Goal: Task Accomplishment & Management: Use online tool/utility

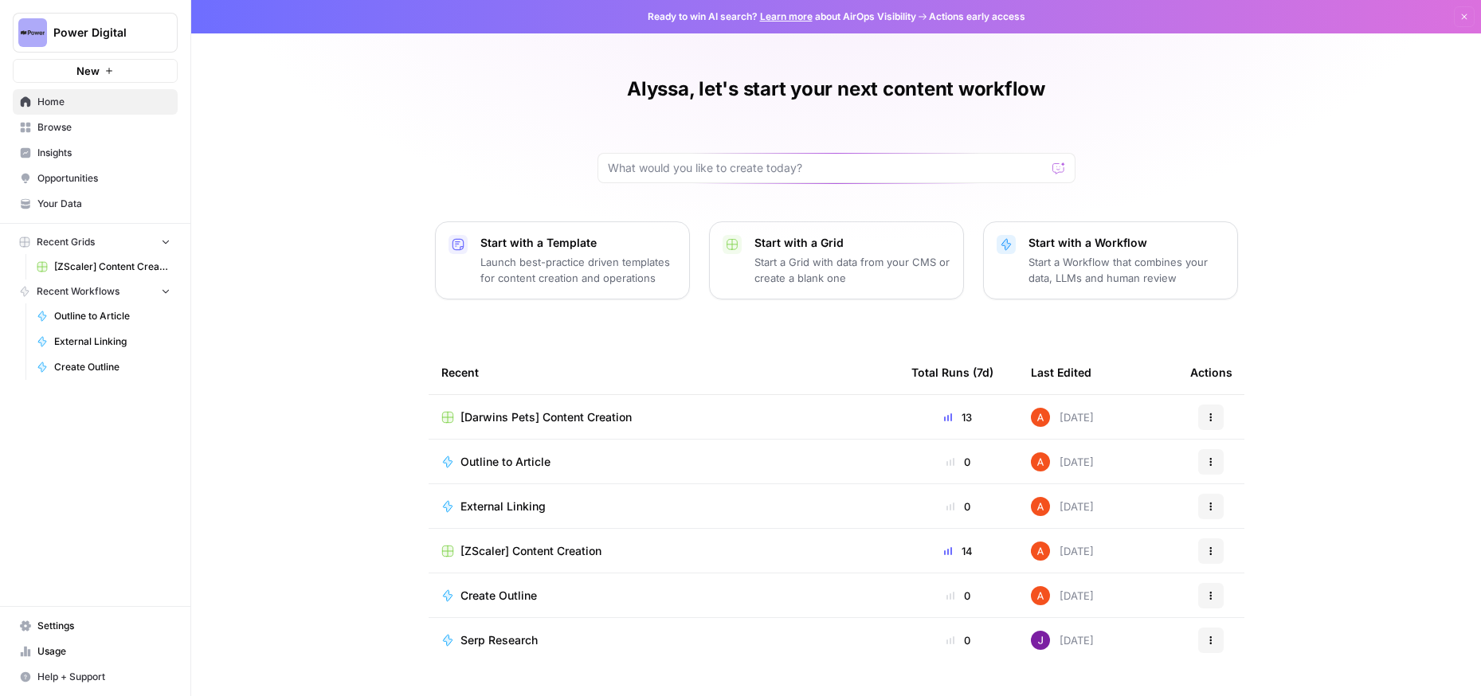
click at [92, 265] on span "[ZScaler] Content Creation" at bounding box center [112, 267] width 116 height 14
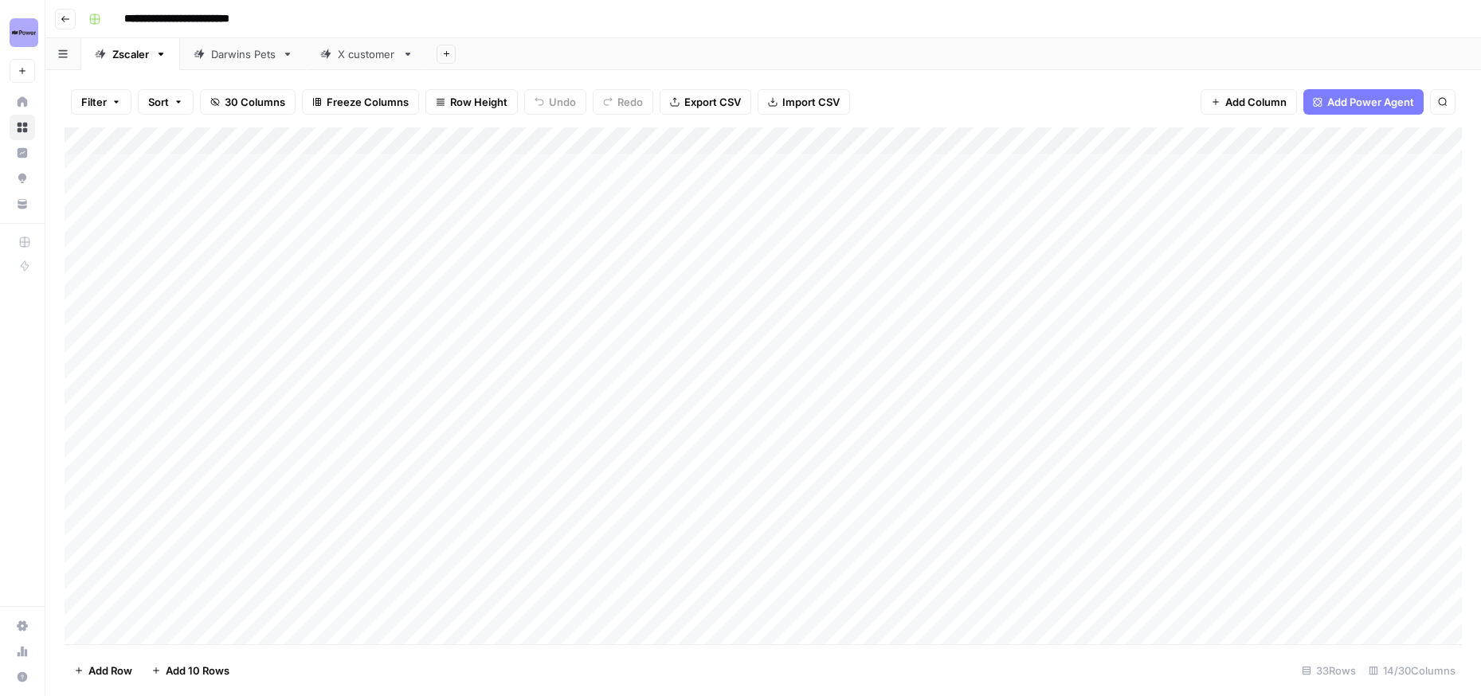
click at [663, 327] on div "Add Column" at bounding box center [763, 385] width 1397 height 517
click at [655, 361] on div "Add Column" at bounding box center [763, 385] width 1397 height 517
click at [655, 330] on div "Add Column" at bounding box center [763, 385] width 1397 height 517
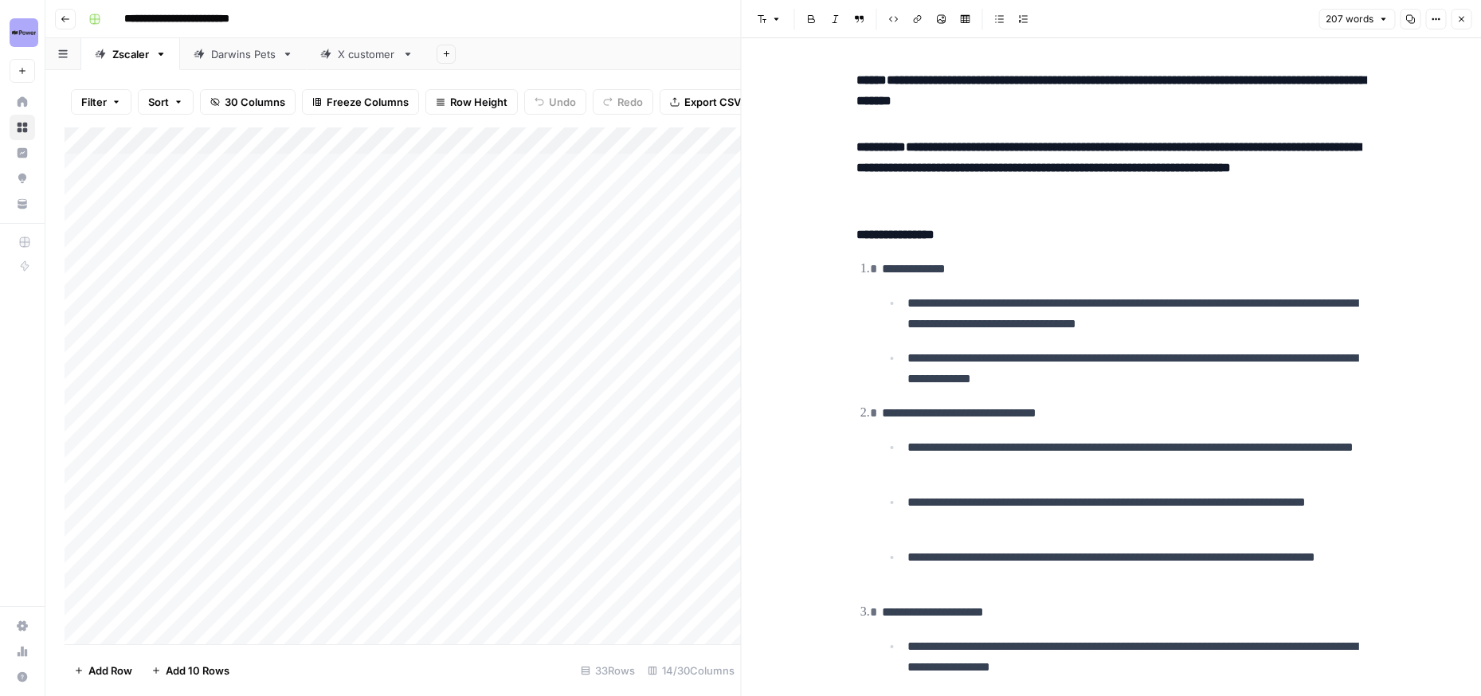
click at [652, 360] on div "Add Column" at bounding box center [403, 385] width 676 height 517
click at [480, 333] on div "Add Column" at bounding box center [403, 385] width 676 height 517
click at [1460, 16] on icon "button" at bounding box center [1461, 19] width 10 height 10
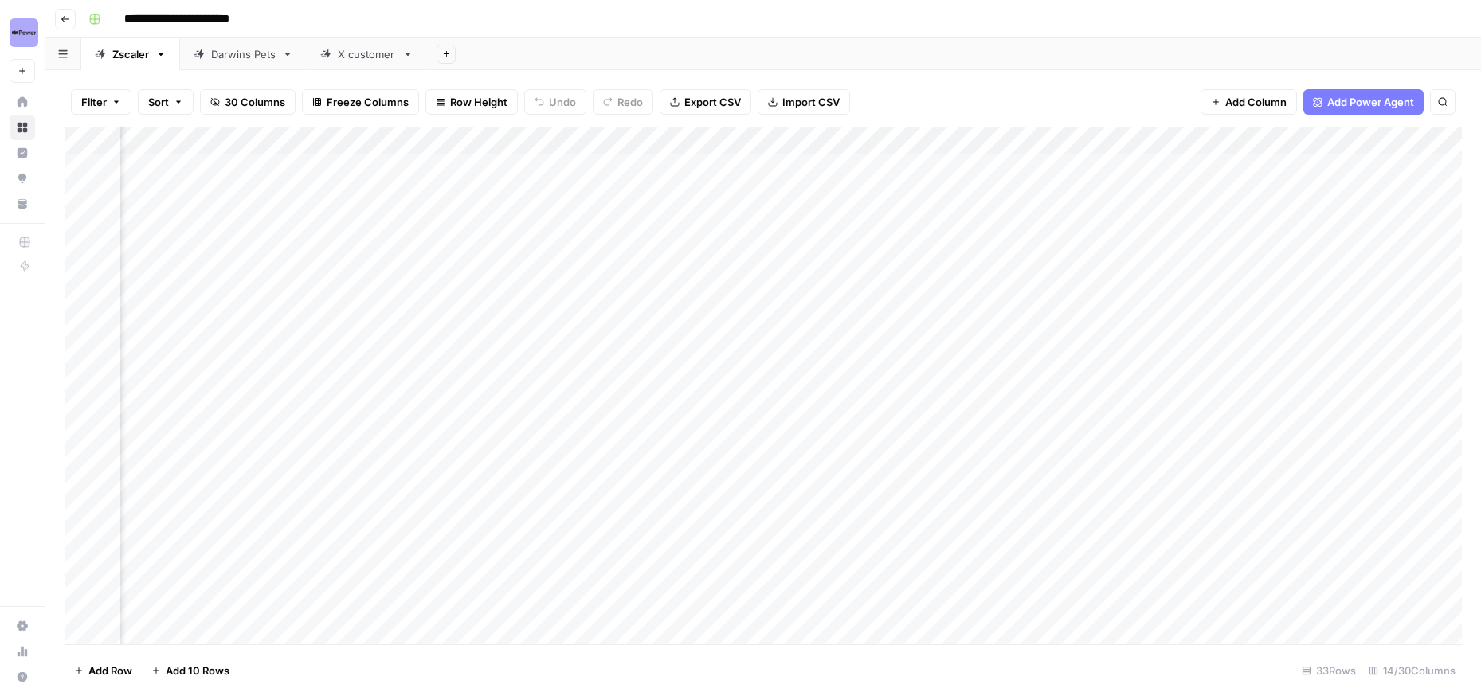
scroll to position [0, 315]
click at [829, 323] on div "Add Column" at bounding box center [763, 385] width 1397 height 517
click at [989, 330] on div "Add Column" at bounding box center [763, 385] width 1397 height 517
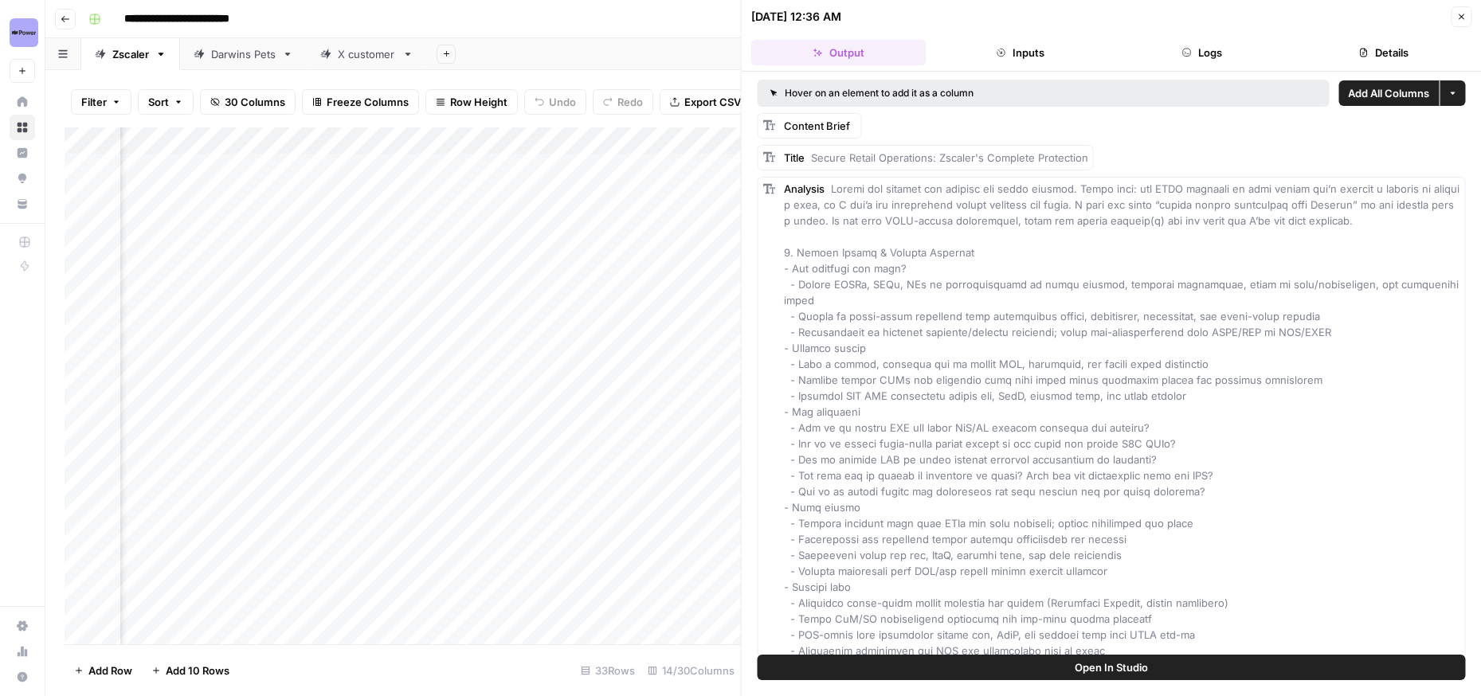
click at [1462, 14] on icon "button" at bounding box center [1461, 17] width 10 height 10
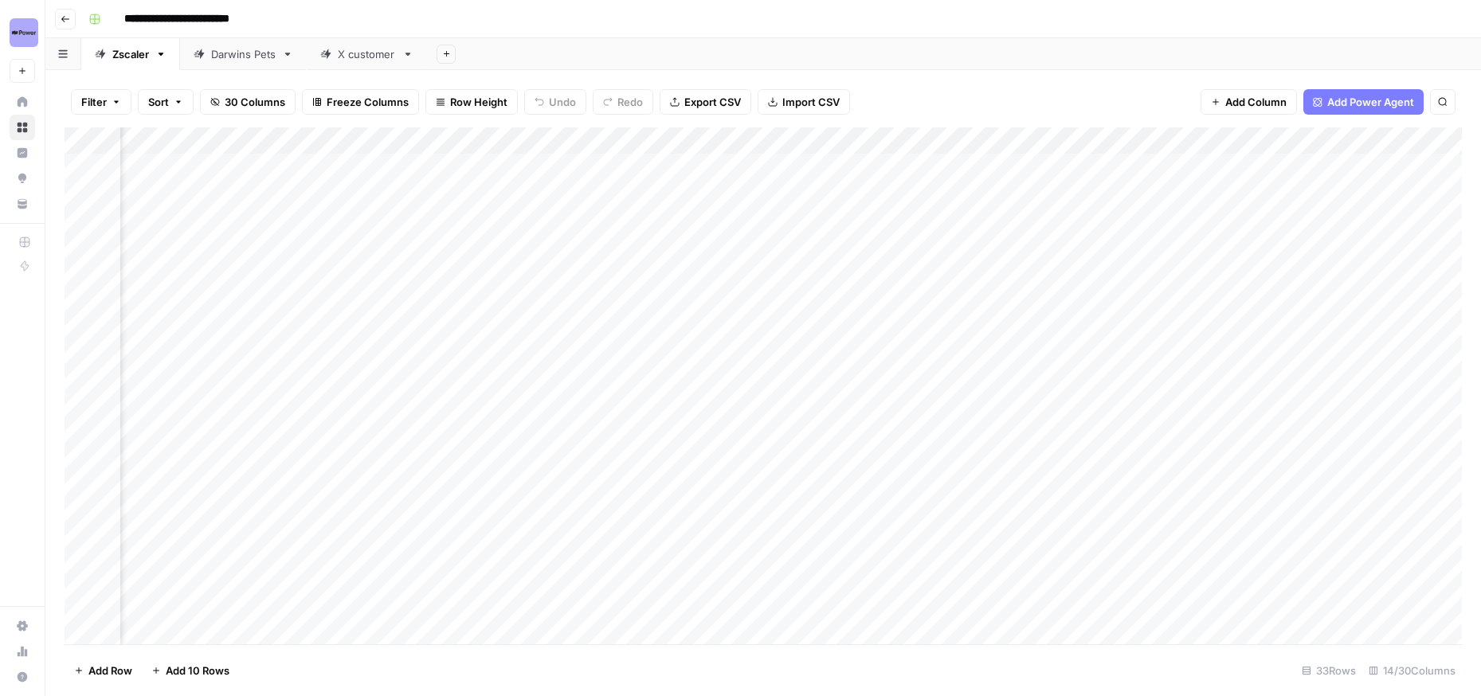
scroll to position [0, 612]
click at [934, 323] on div "Add Column" at bounding box center [763, 385] width 1397 height 517
click at [1056, 331] on div "Add Column" at bounding box center [763, 385] width 1397 height 517
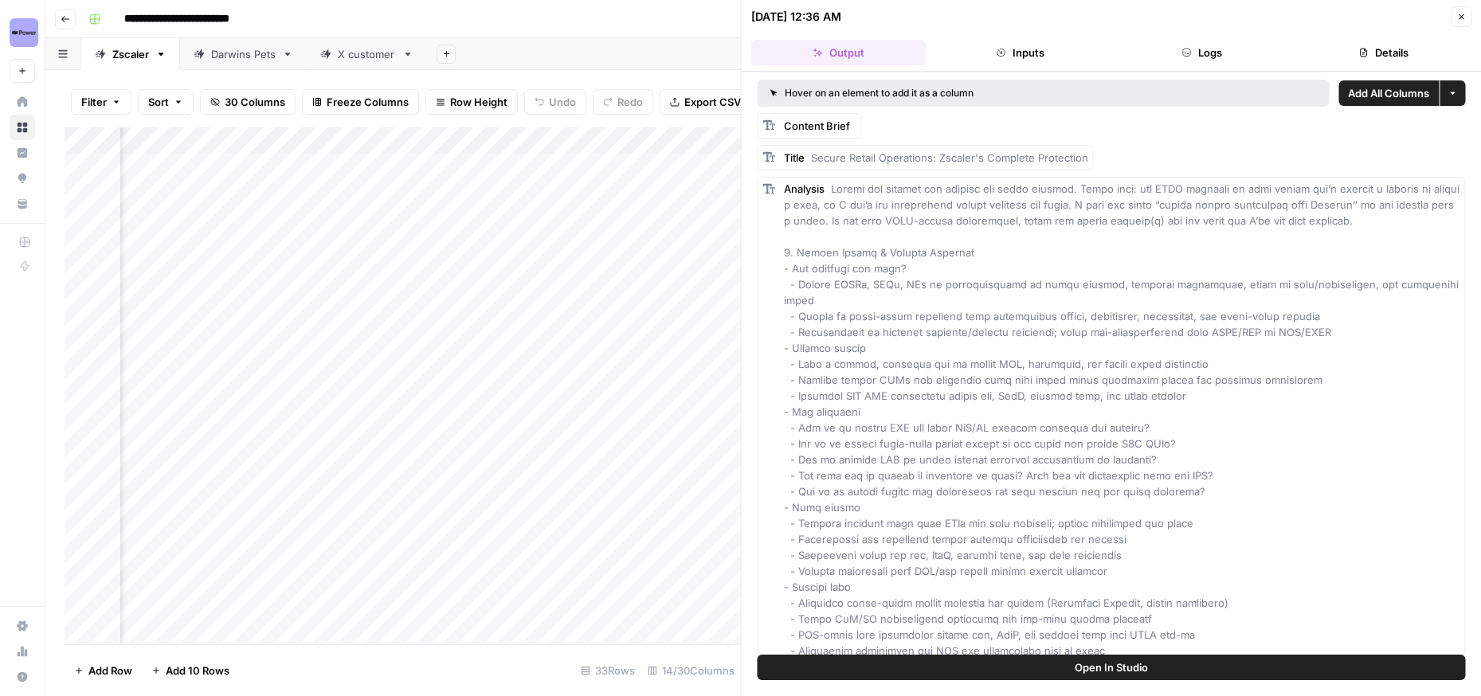
click at [1465, 17] on span "Close" at bounding box center [1465, 17] width 1 height 1
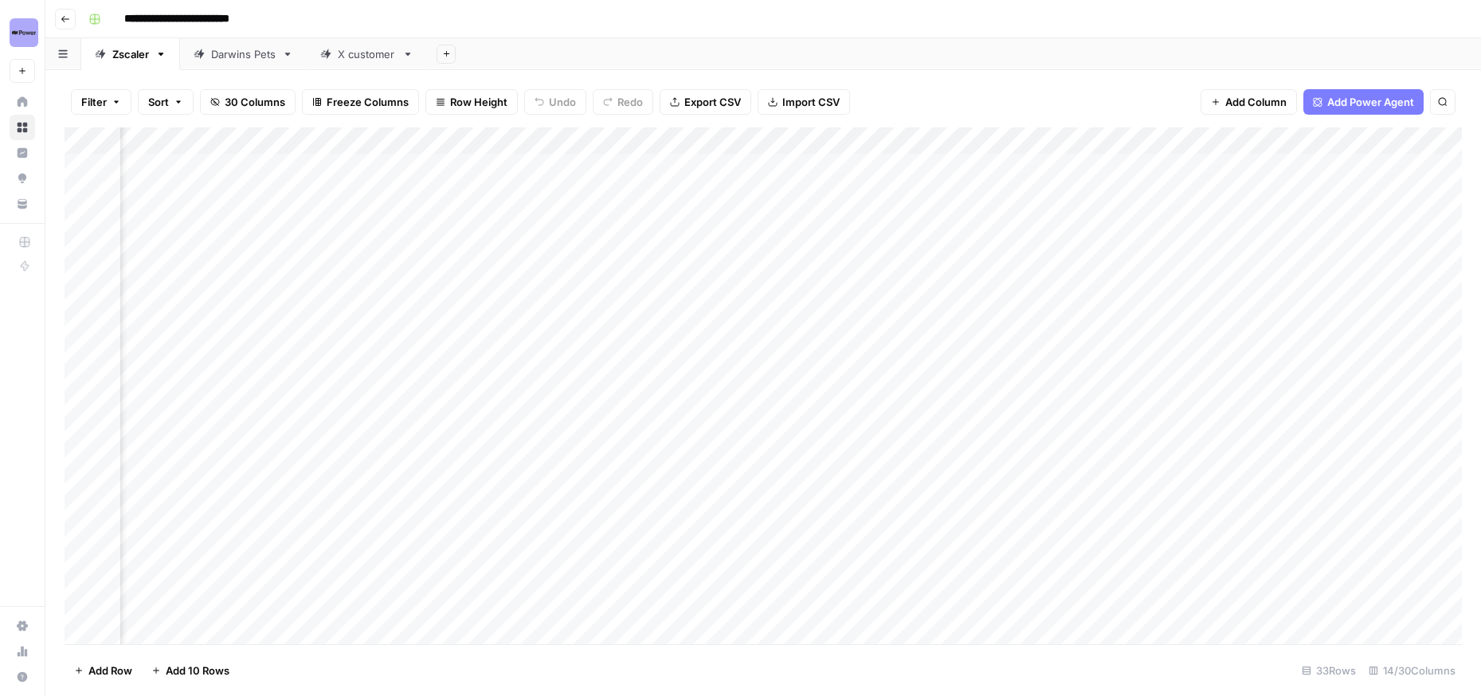
scroll to position [0, 1169]
click at [847, 328] on div "Add Column" at bounding box center [763, 385] width 1397 height 517
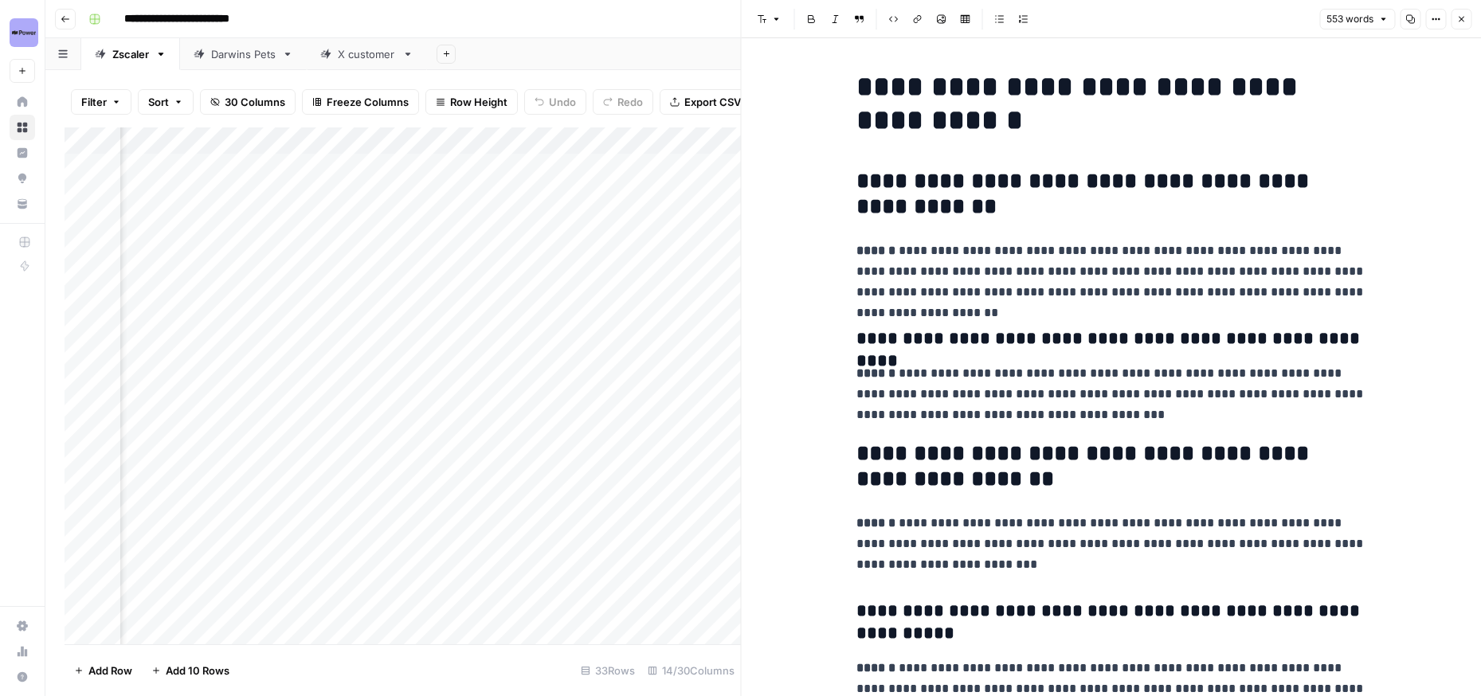
click at [1467, 18] on button "Close" at bounding box center [1461, 19] width 21 height 21
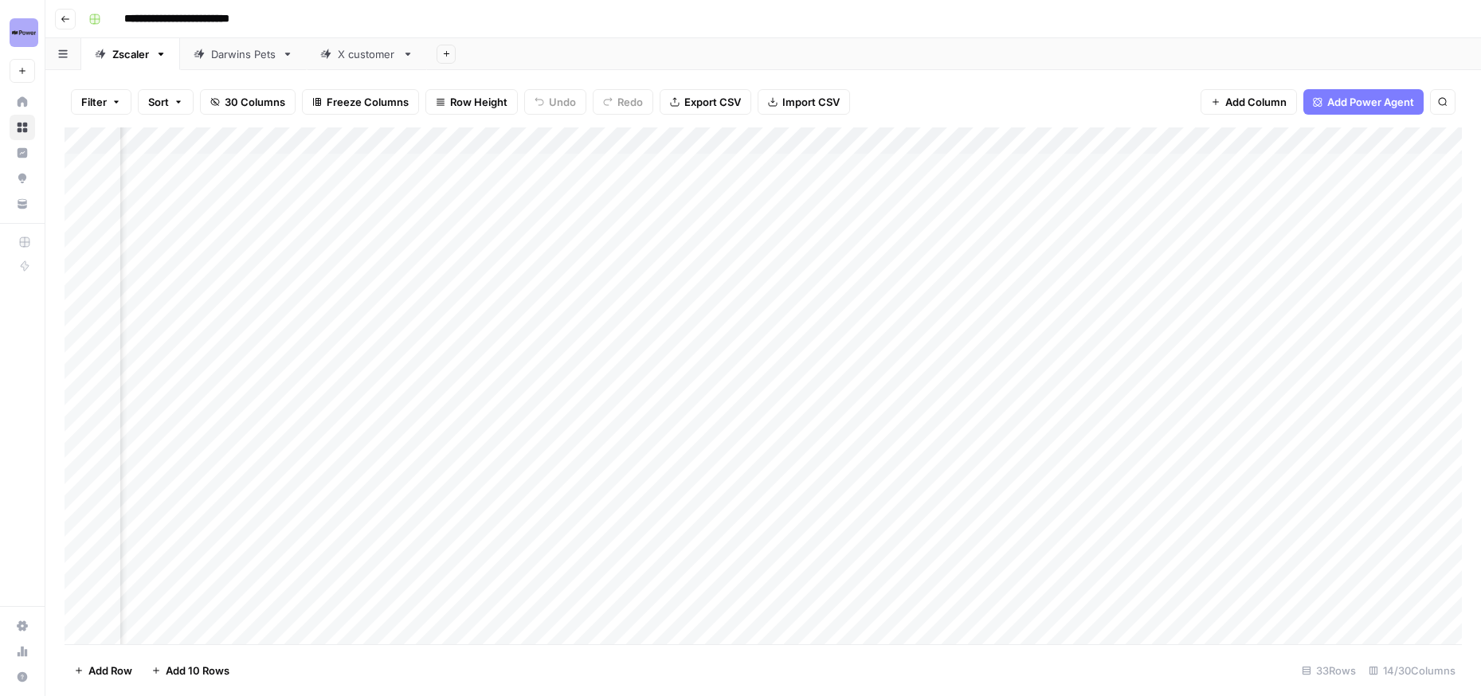
scroll to position [0, 1339]
click at [944, 165] on div "Add Column" at bounding box center [763, 385] width 1397 height 517
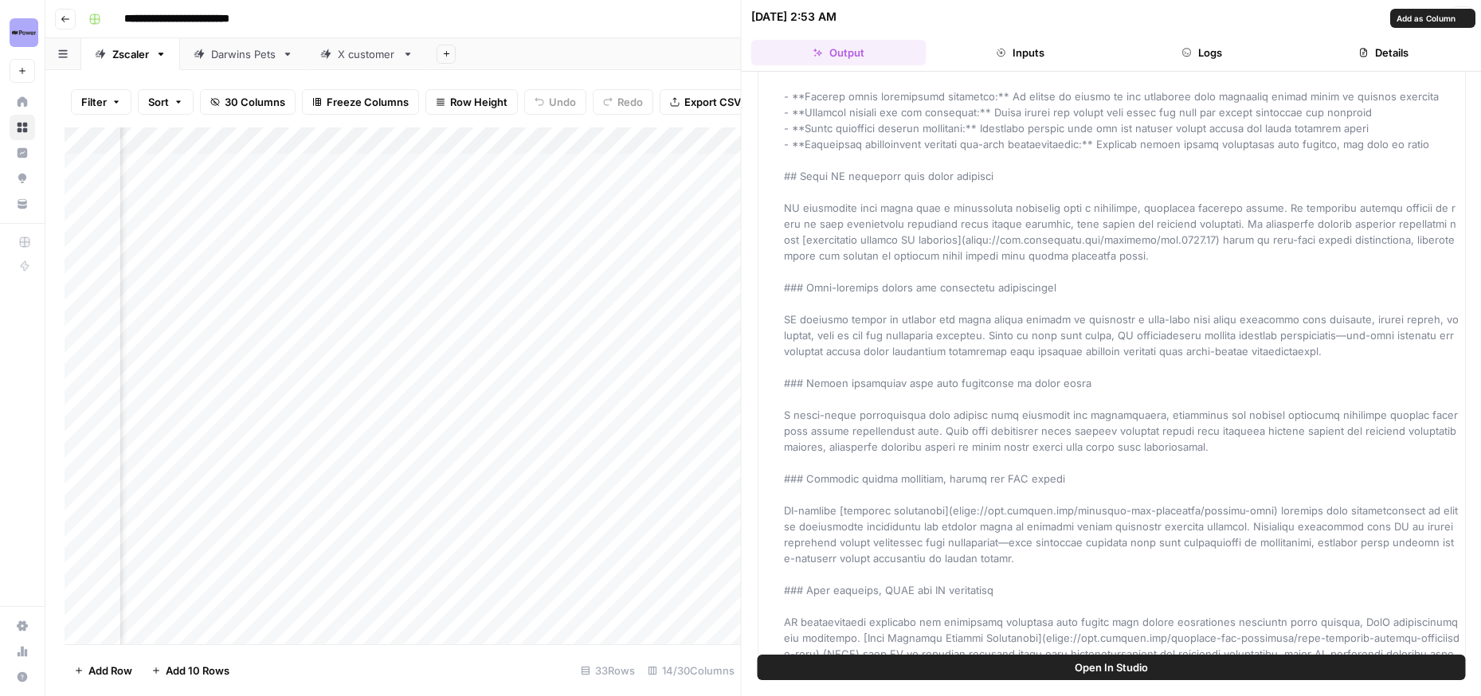
scroll to position [209, 0]
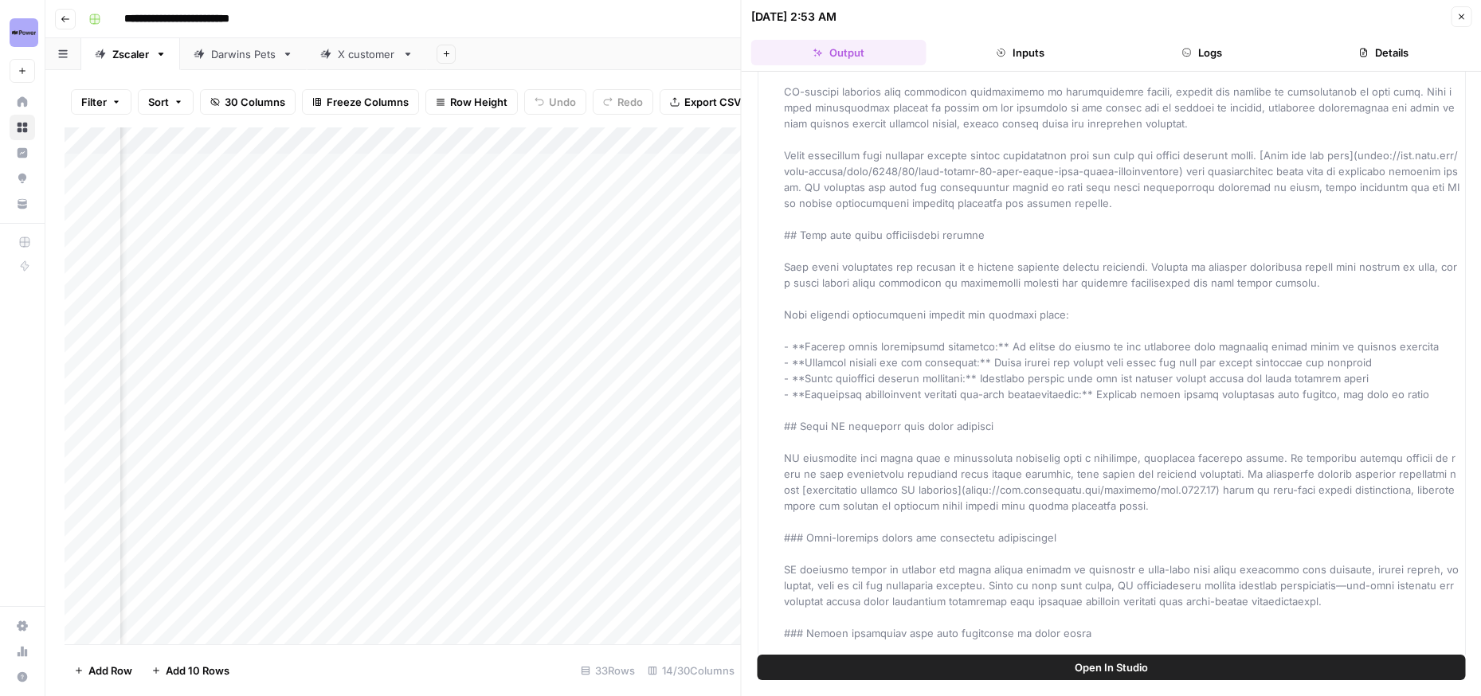
click at [543, 420] on div "Add Column" at bounding box center [403, 385] width 676 height 517
click at [1459, 20] on icon "button" at bounding box center [1461, 17] width 10 height 10
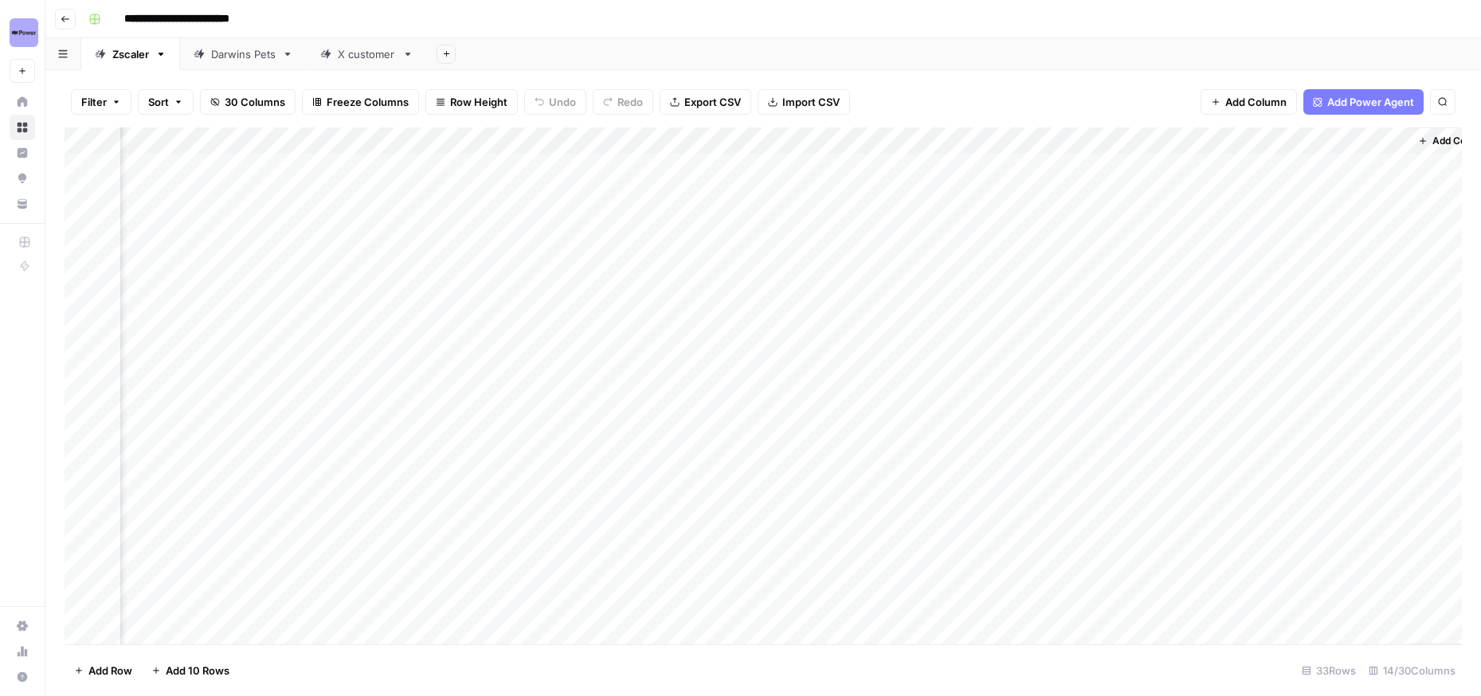
scroll to position [0, 1375]
click at [1048, 165] on div "Add Column" at bounding box center [763, 385] width 1397 height 517
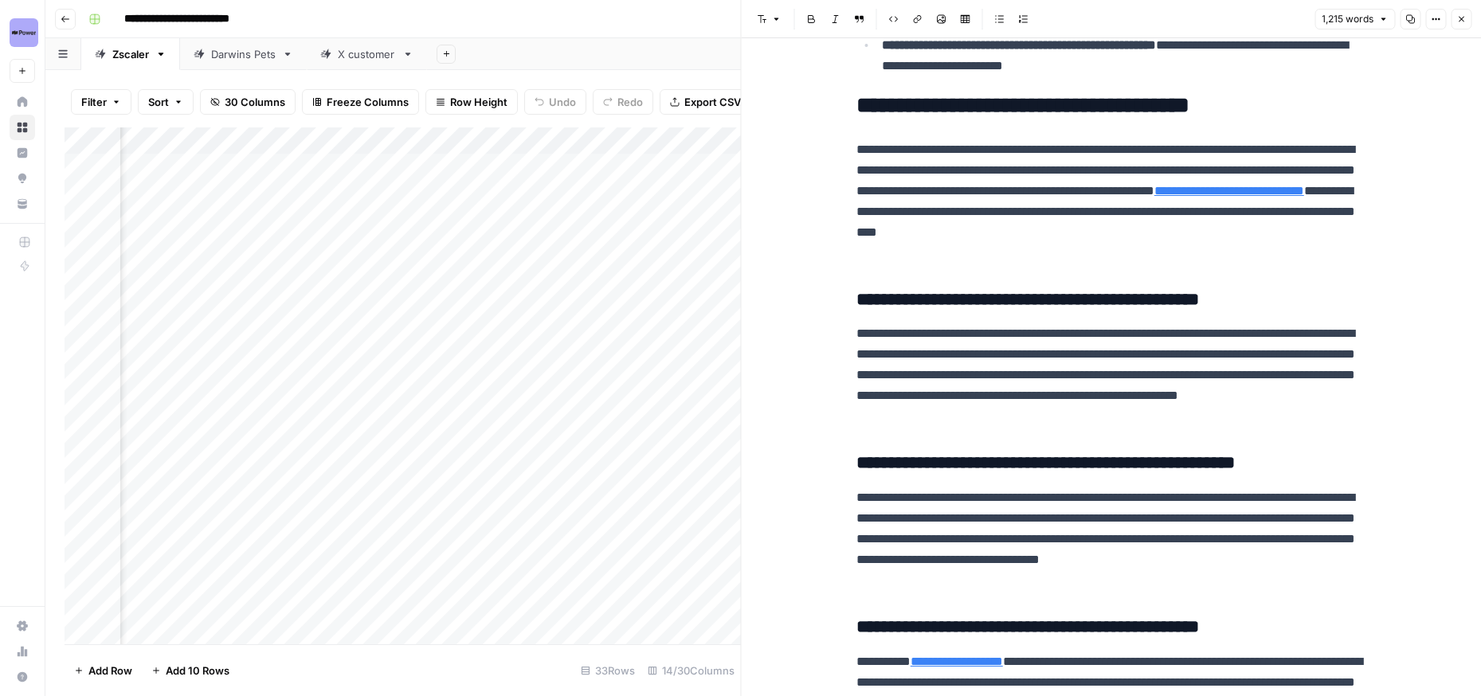
scroll to position [854, 0]
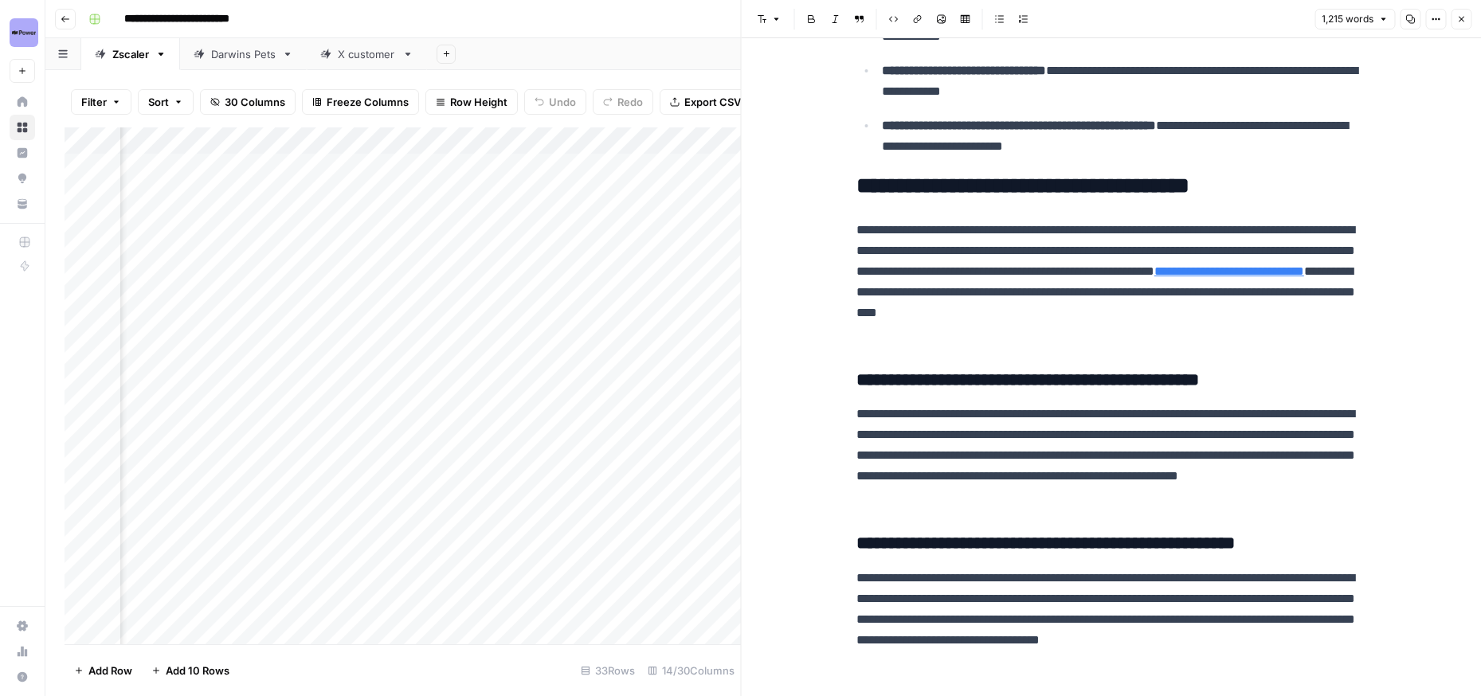
click at [1459, 22] on icon "button" at bounding box center [1461, 19] width 10 height 10
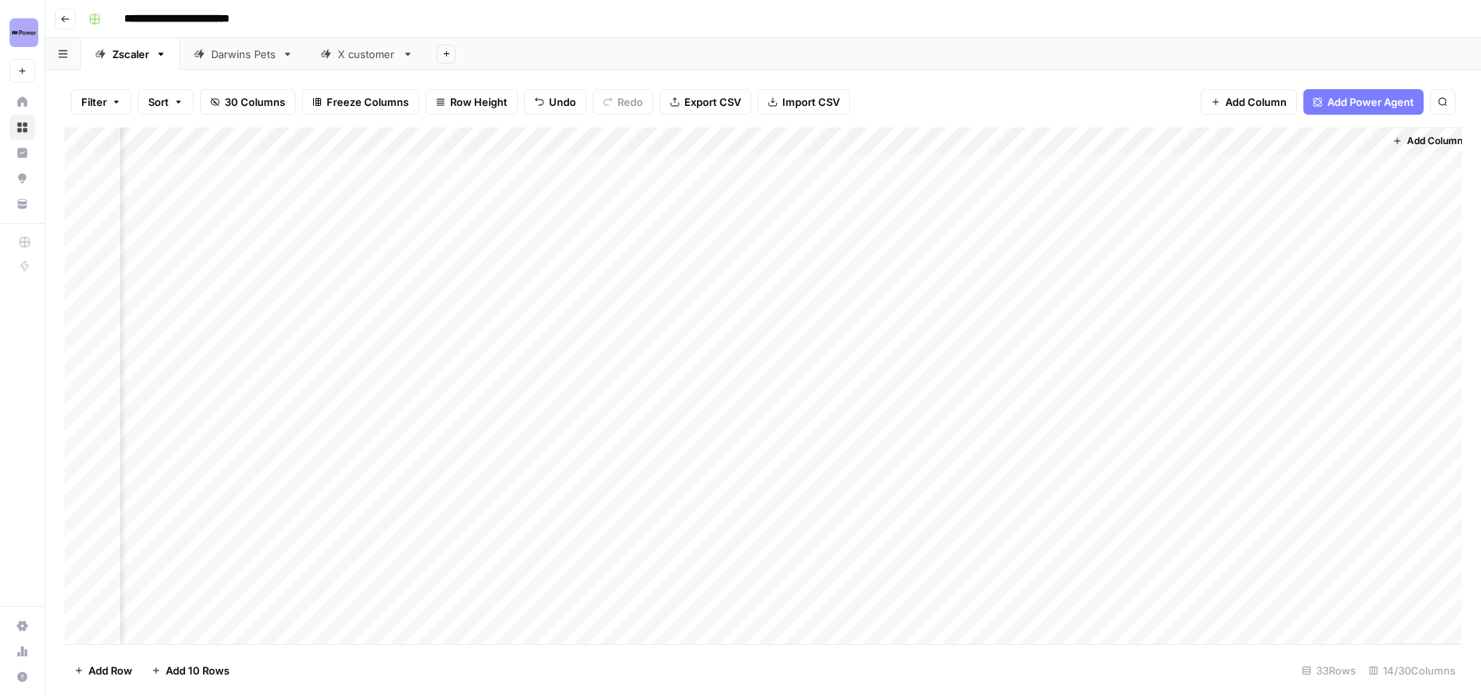
scroll to position [0, 1356]
click at [1089, 194] on div "Add Column" at bounding box center [763, 385] width 1397 height 517
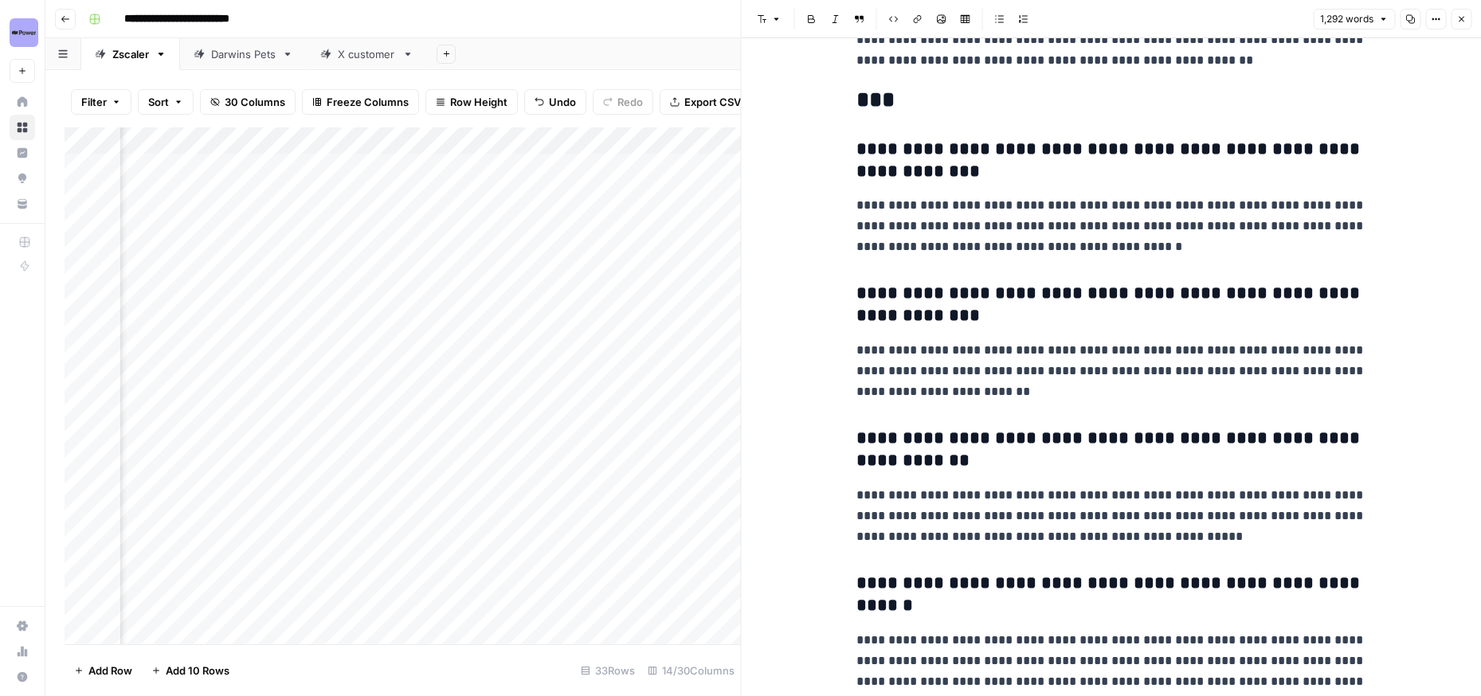
scroll to position [3751, 0]
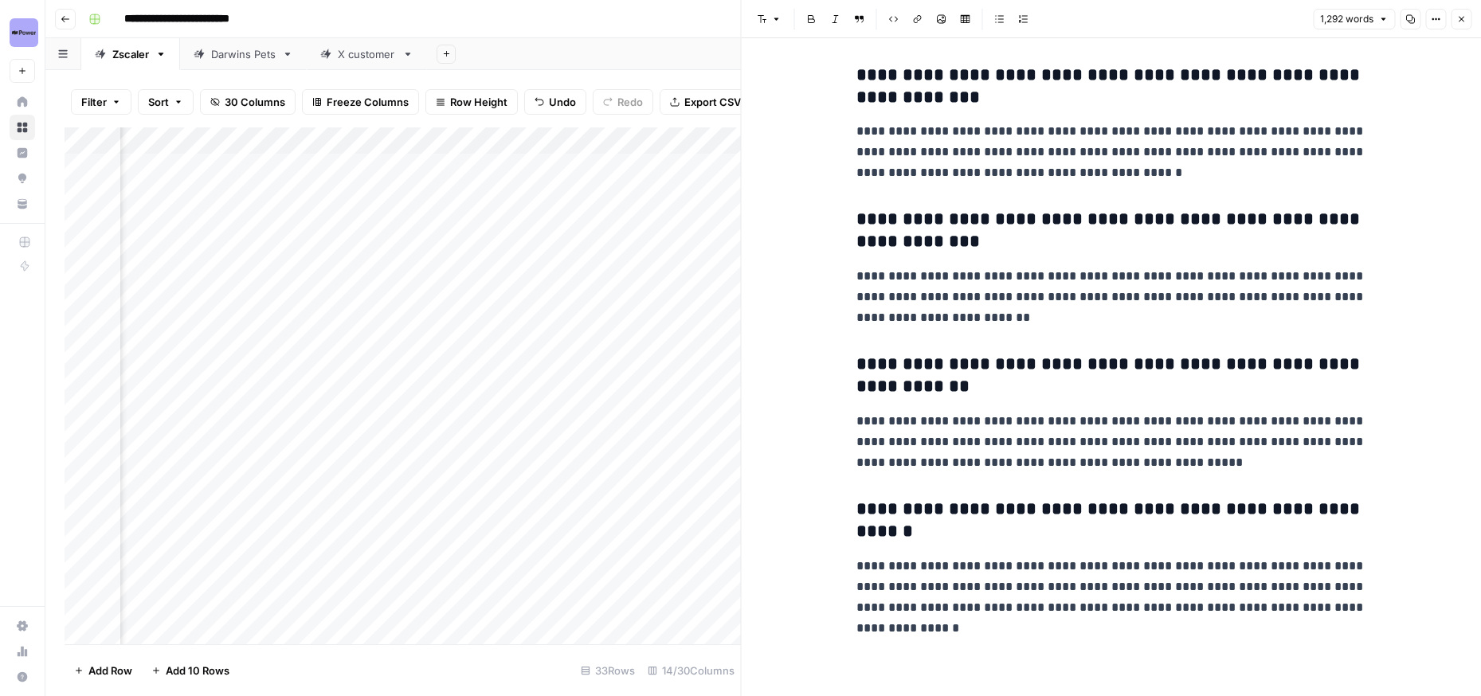
click at [1460, 20] on icon "button" at bounding box center [1461, 19] width 10 height 10
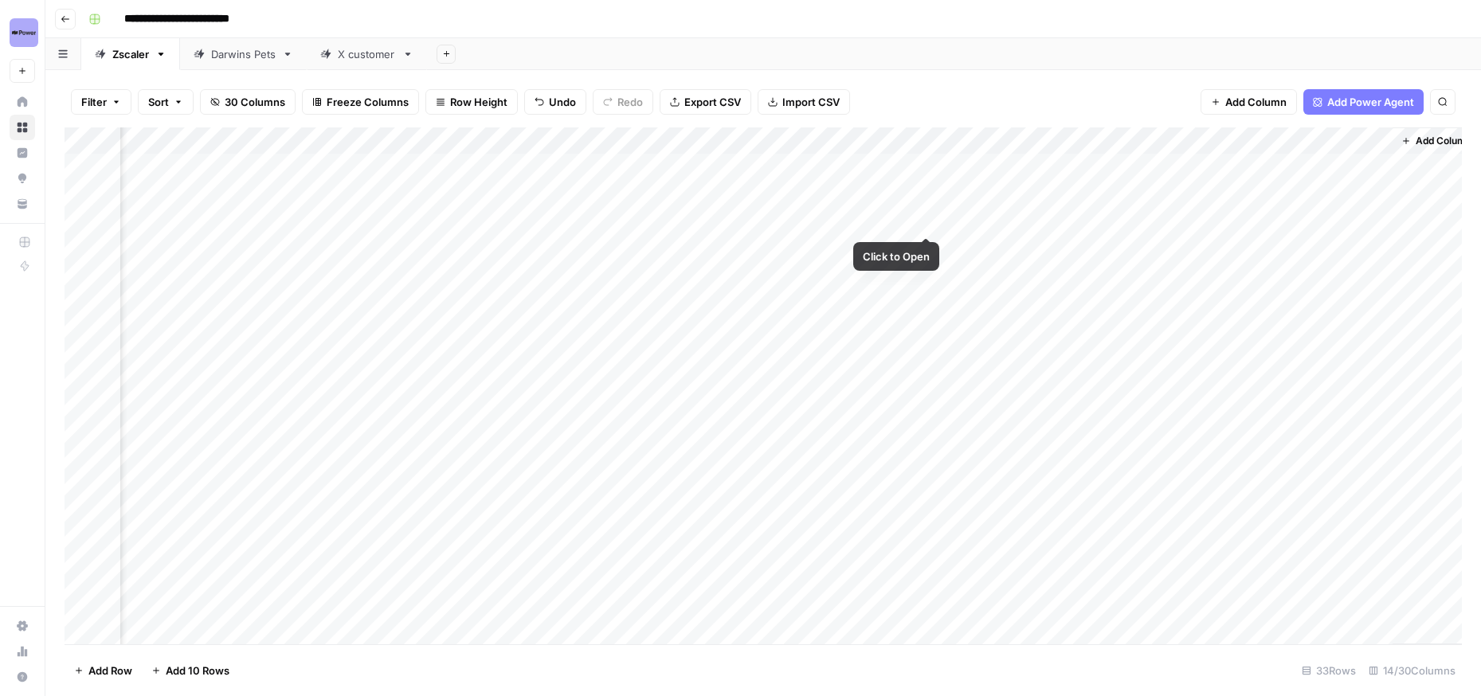
click at [927, 218] on div "Add Column" at bounding box center [763, 385] width 1397 height 517
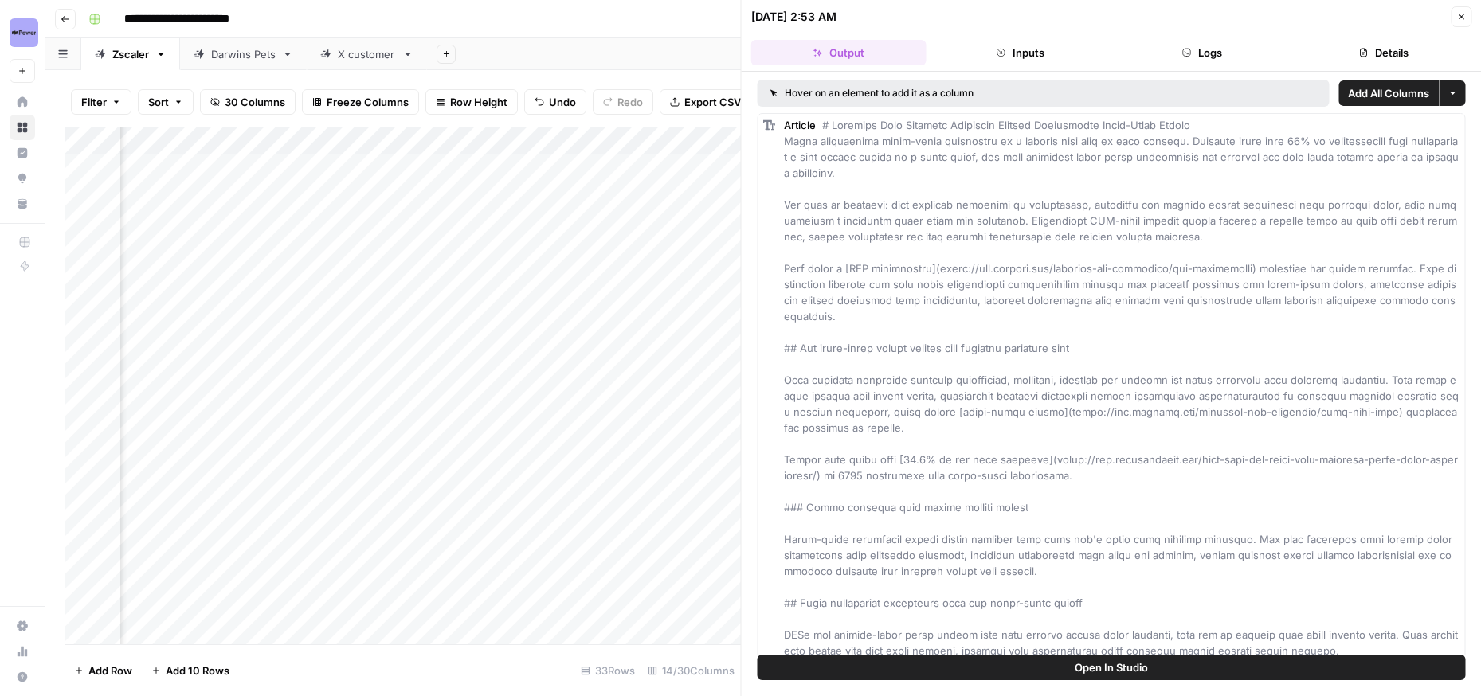
click at [1469, 24] on button "Close" at bounding box center [1461, 16] width 21 height 21
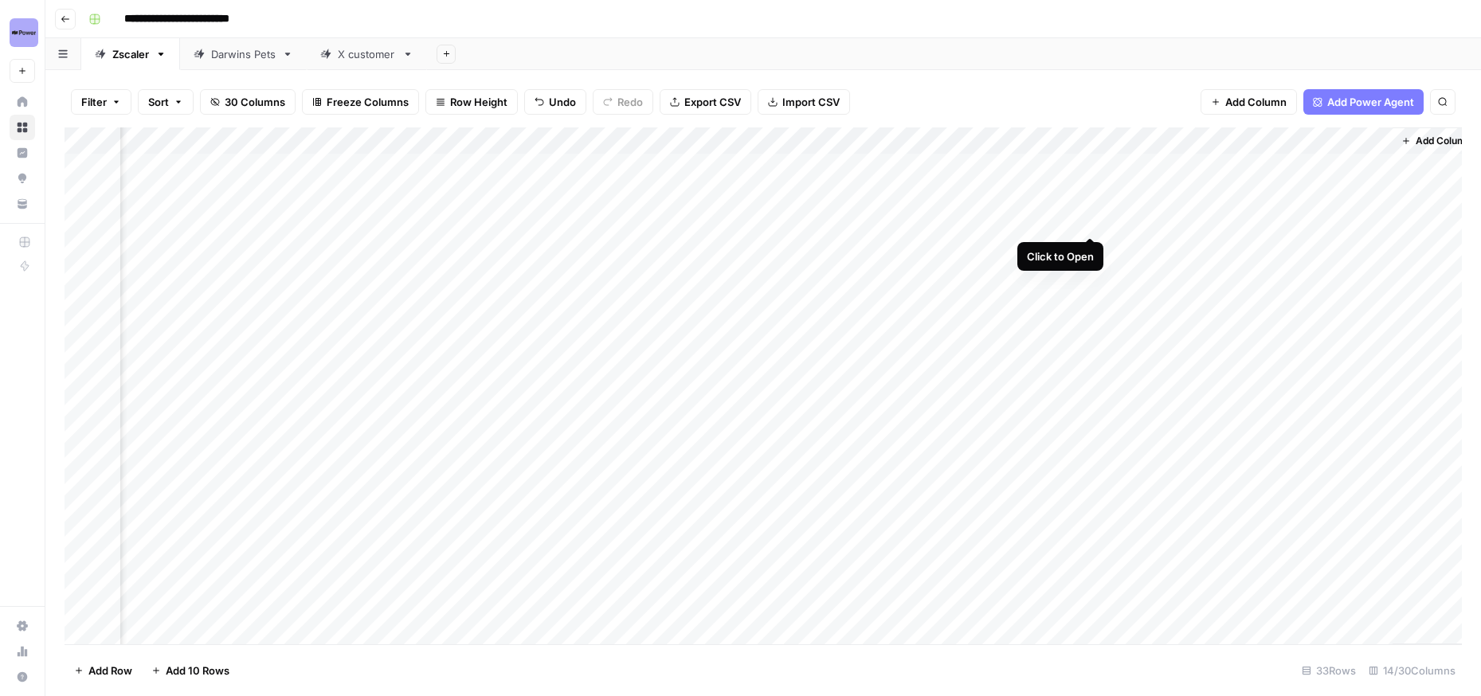
click at [1089, 218] on div "Add Column" at bounding box center [763, 385] width 1397 height 517
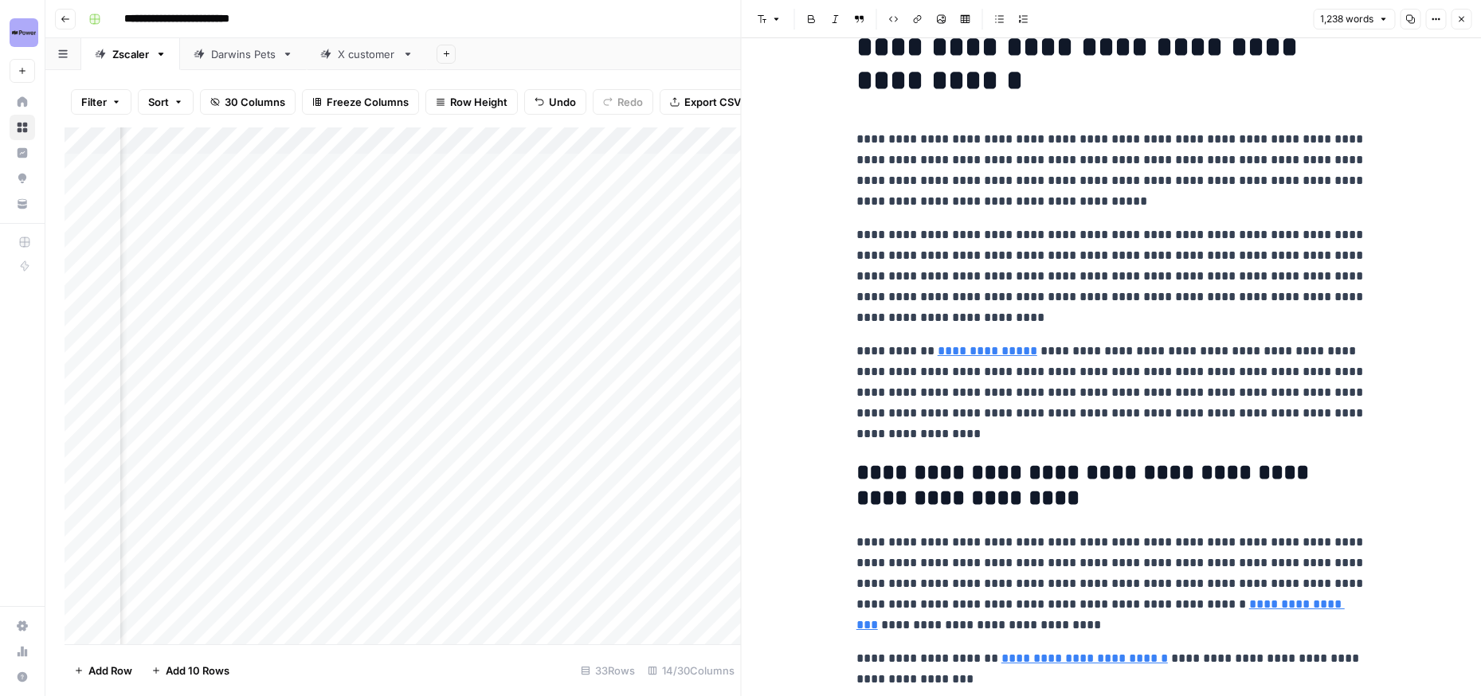
scroll to position [52, 0]
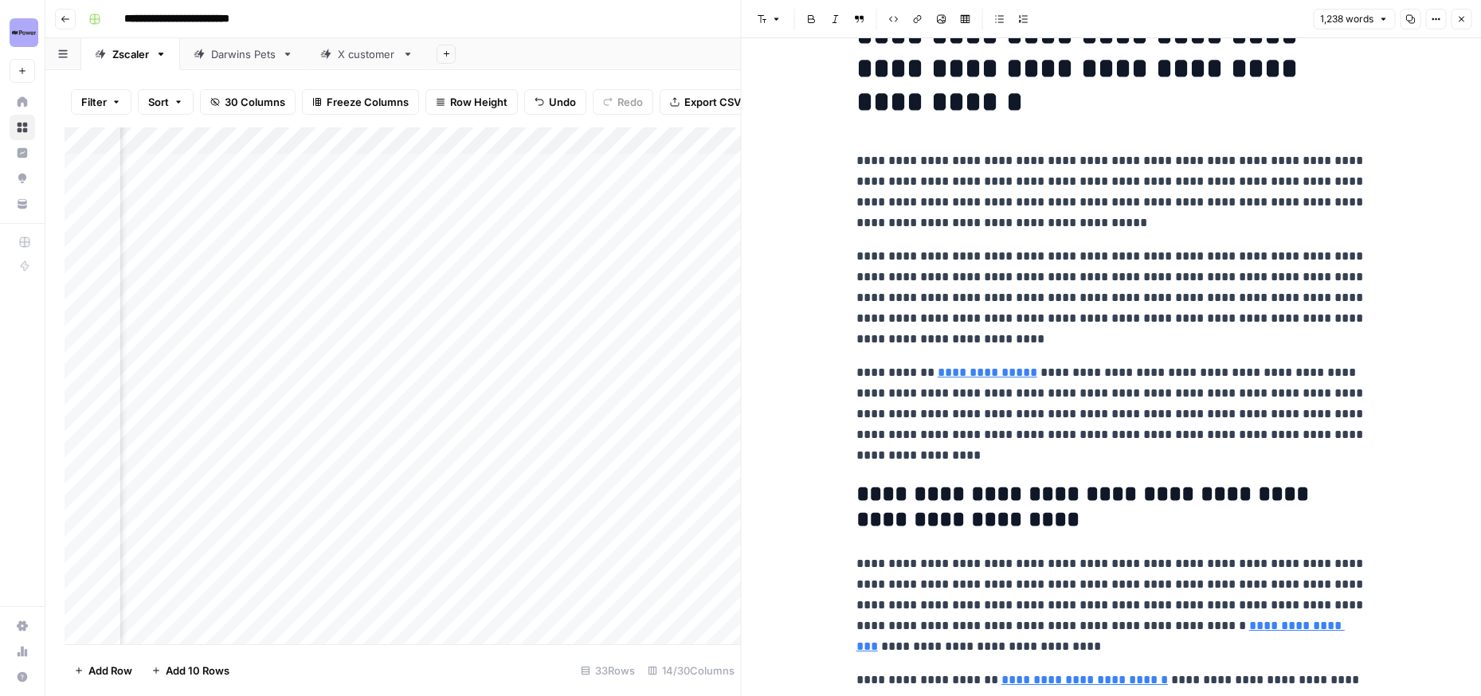
click at [1463, 19] on icon "button" at bounding box center [1461, 19] width 10 height 10
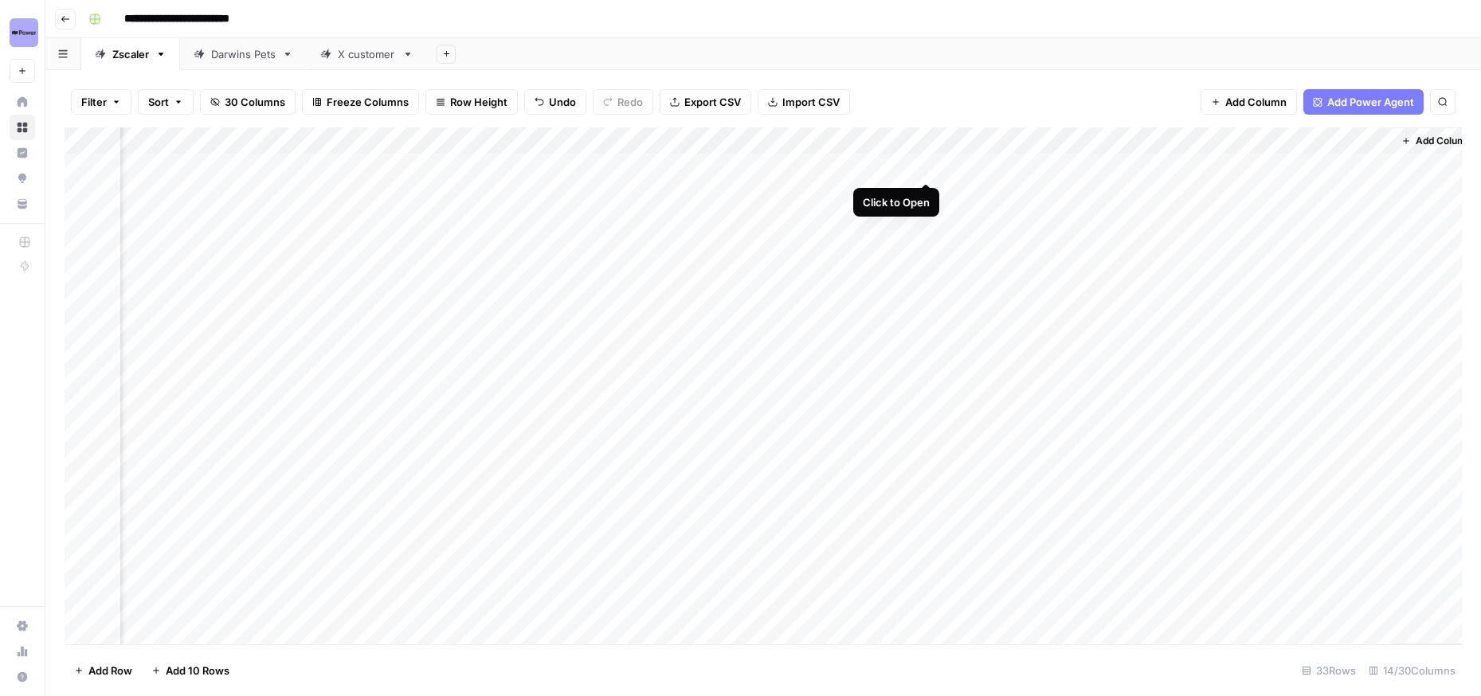
click at [922, 166] on div "Add Column" at bounding box center [763, 385] width 1397 height 517
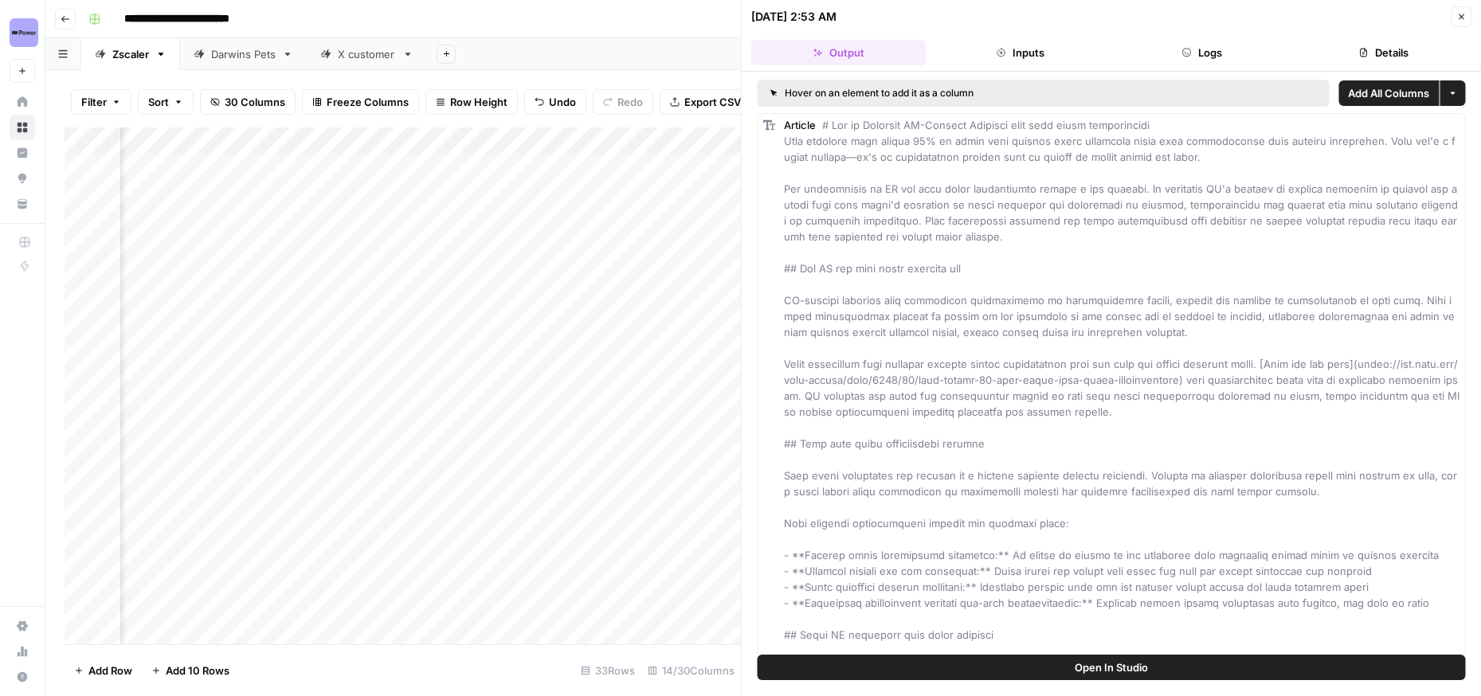
click at [1467, 14] on button "Close" at bounding box center [1461, 16] width 21 height 21
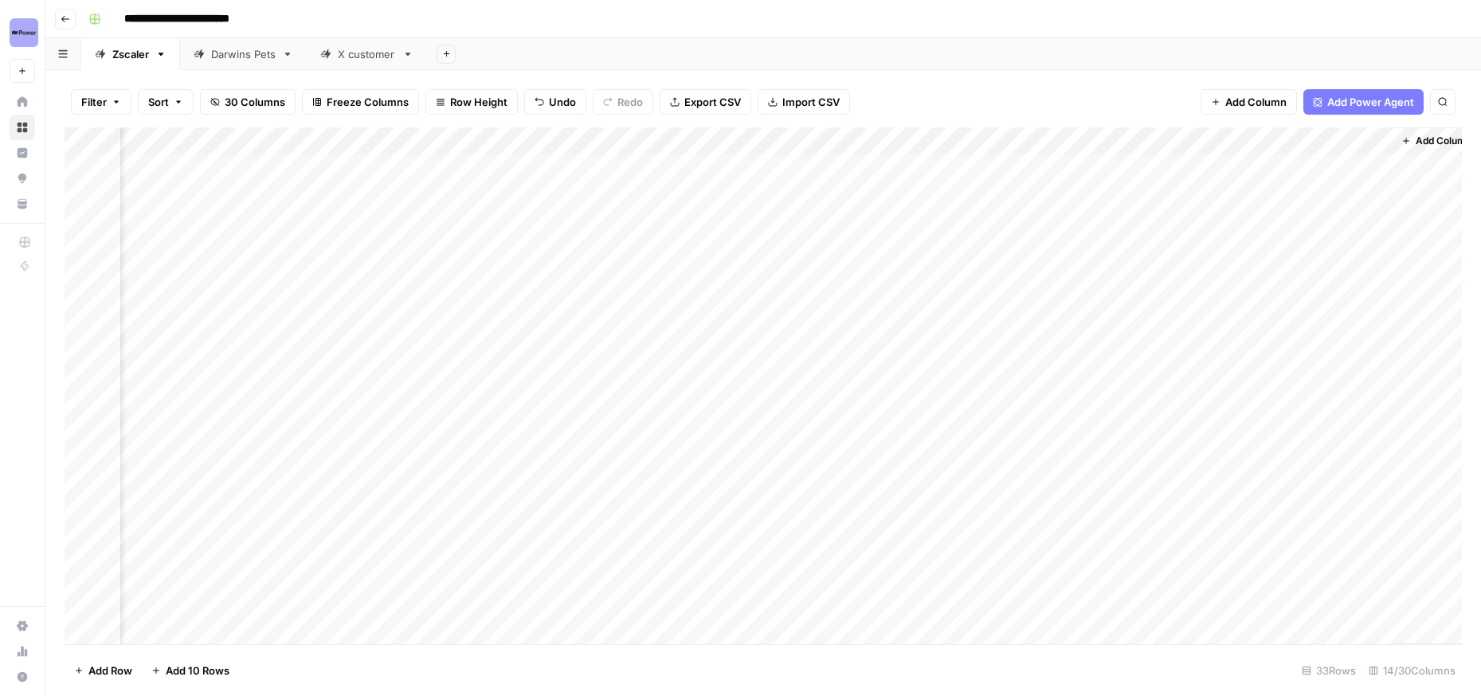
click at [1071, 166] on div "Add Column" at bounding box center [763, 385] width 1397 height 517
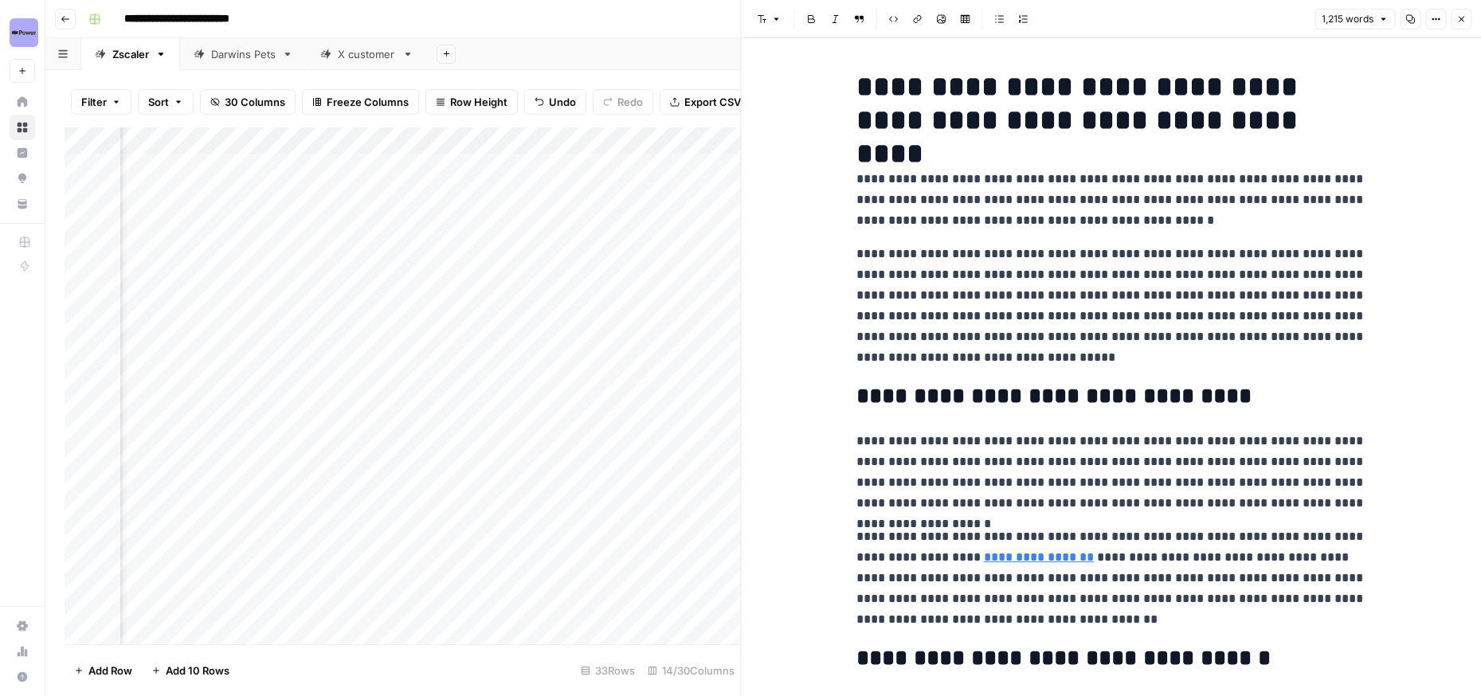
click at [1463, 20] on icon "button" at bounding box center [1461, 19] width 10 height 10
